Goal: Navigation & Orientation: Find specific page/section

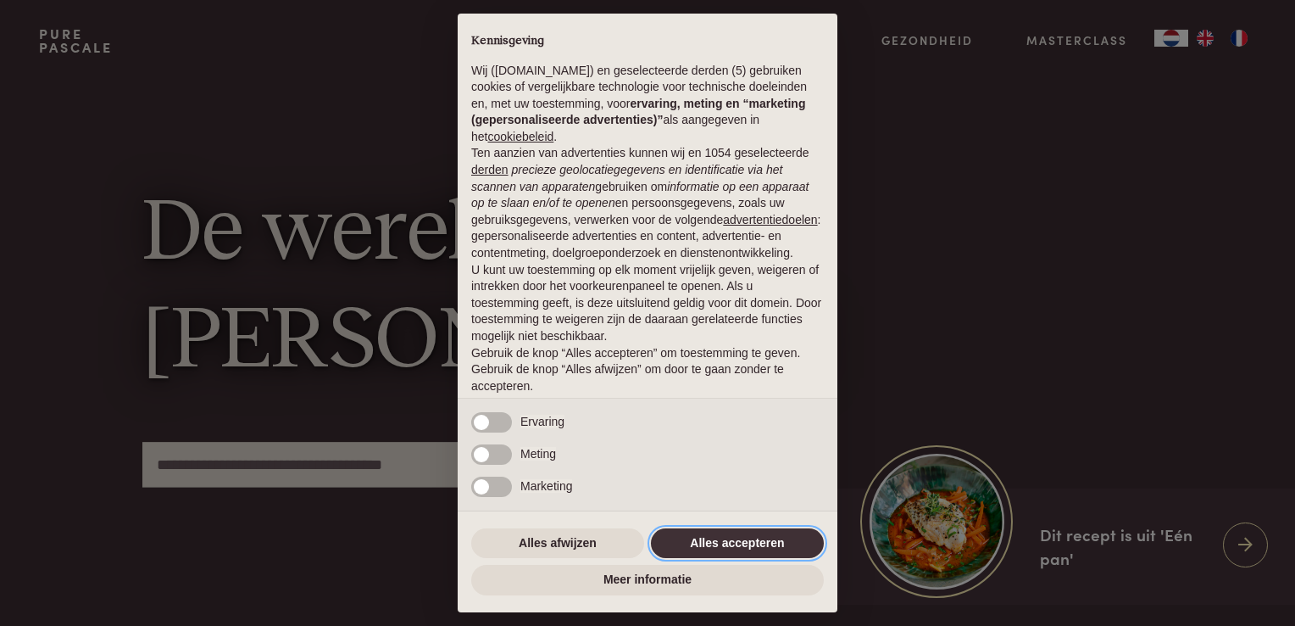
click at [709, 543] on button "Alles accepteren" at bounding box center [737, 543] width 173 height 31
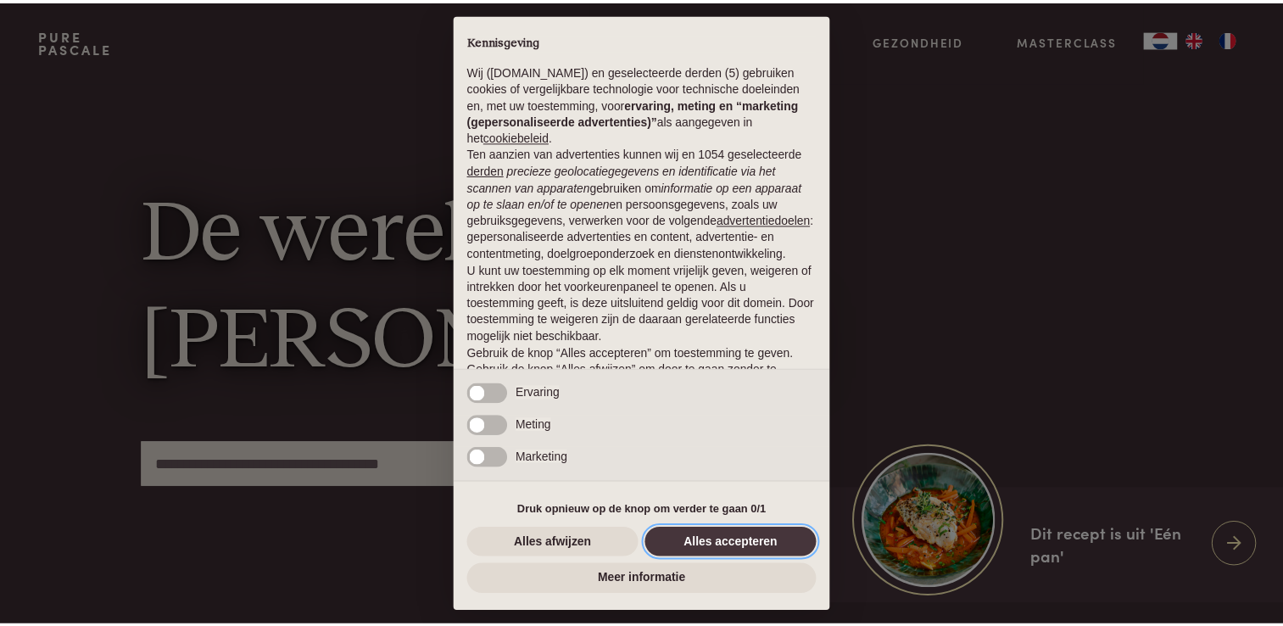
scroll to position [55, 0]
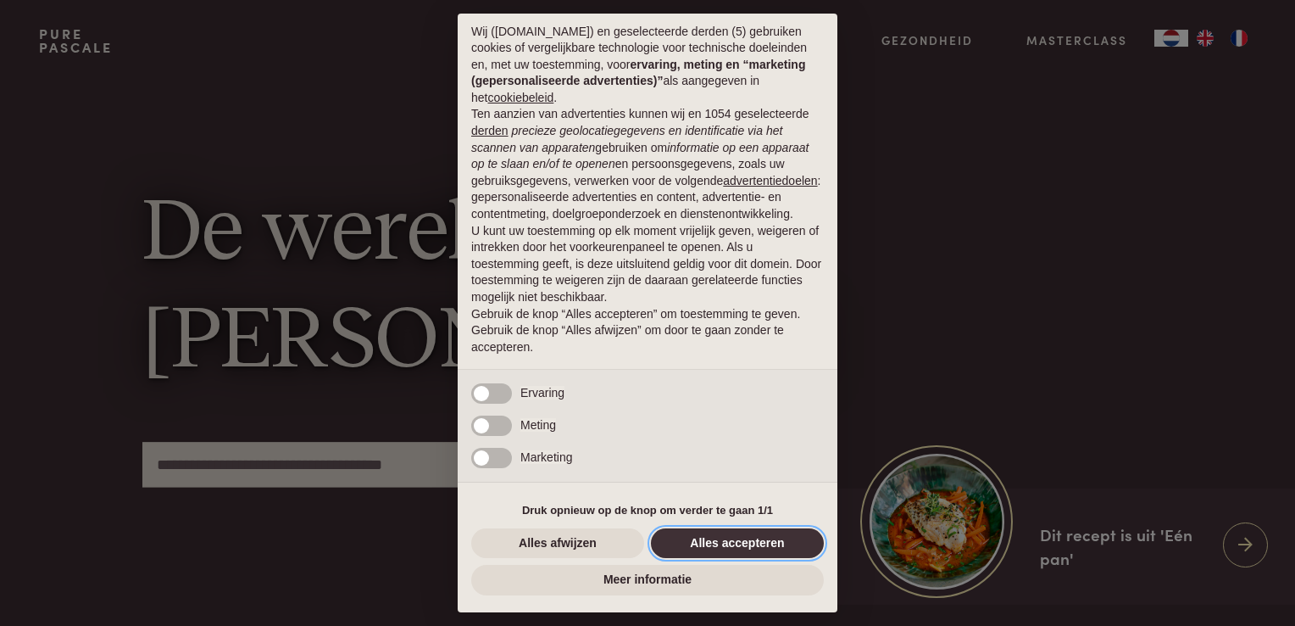
click at [766, 540] on button "Alles accepteren" at bounding box center [737, 543] width 173 height 31
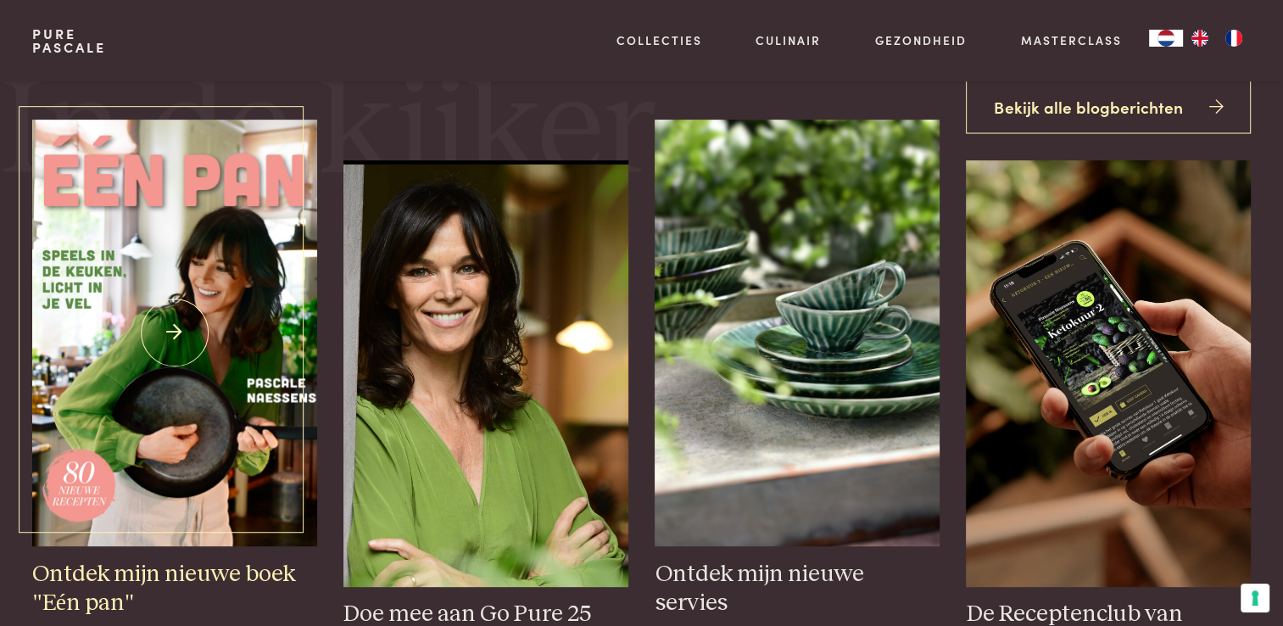
scroll to position [593, 0]
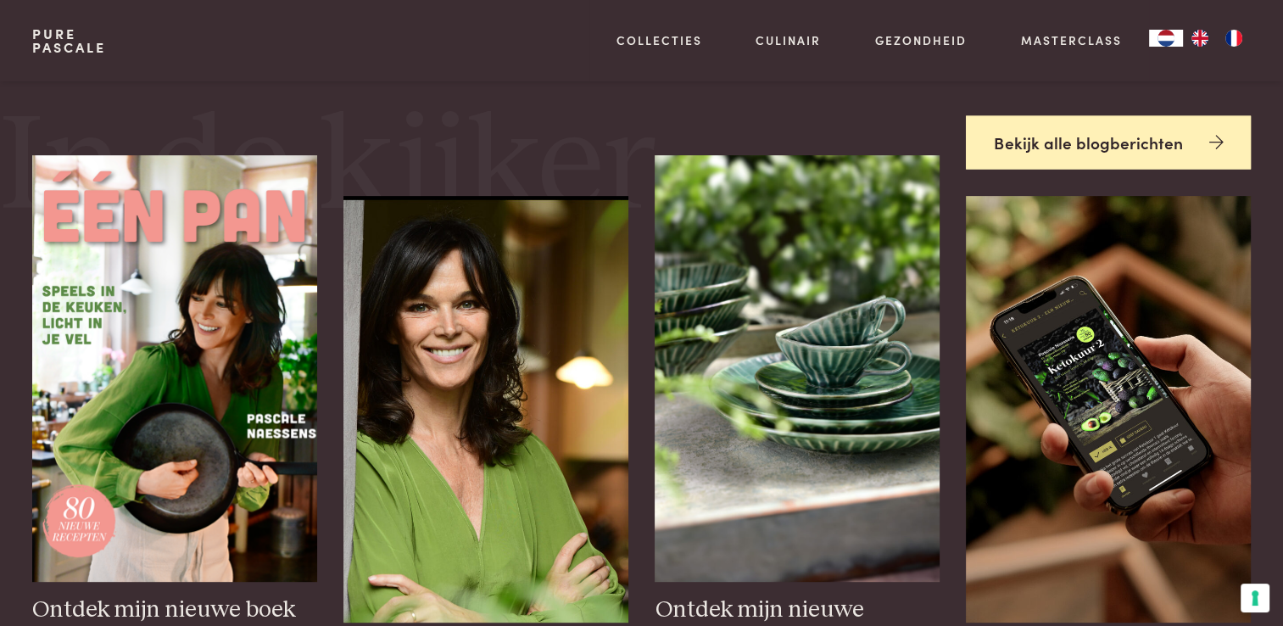
click at [1068, 142] on link "Bekijk alle blogberichten" at bounding box center [1108, 141] width 284 height 53
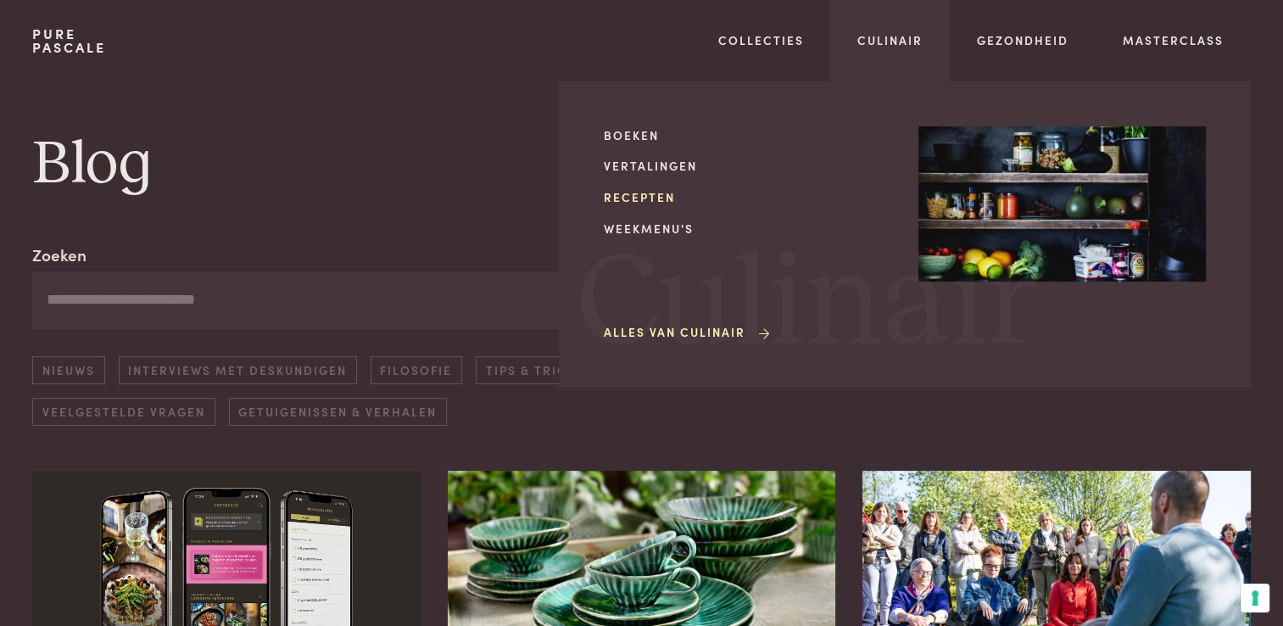
click at [656, 202] on link "Recepten" at bounding box center [747, 197] width 287 height 18
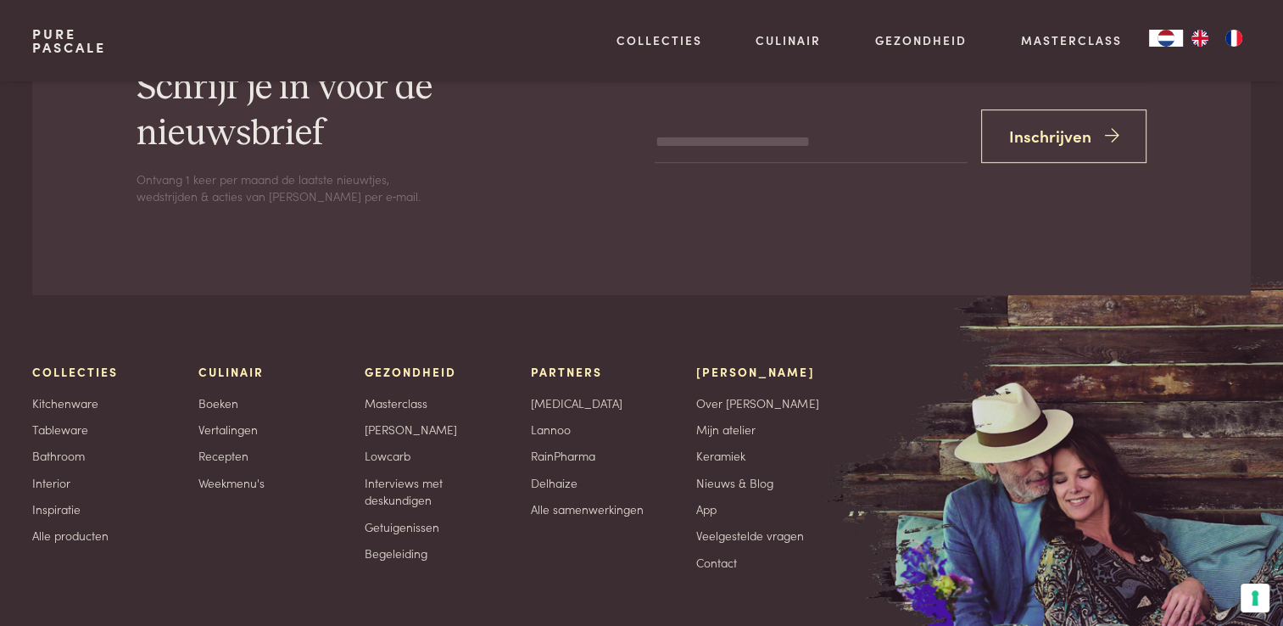
scroll to position [7817, 0]
